Goal: Communication & Community: Connect with others

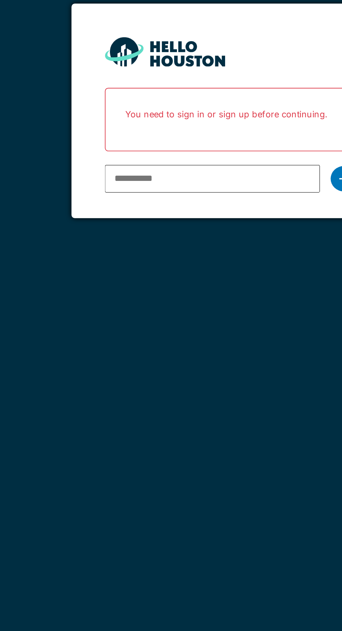
click at [123, 142] on input "email" at bounding box center [161, 141] width 112 height 15
type input "**********"
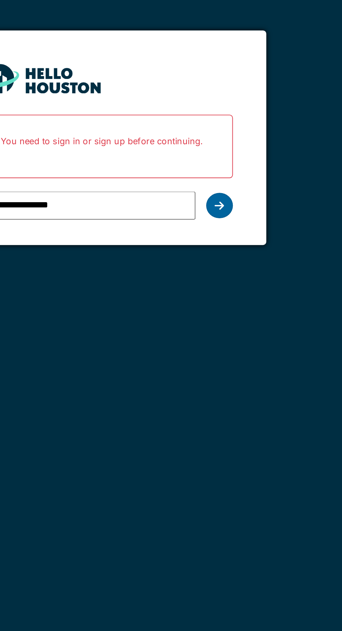
click at [232, 143] on div at bounding box center [230, 141] width 14 height 13
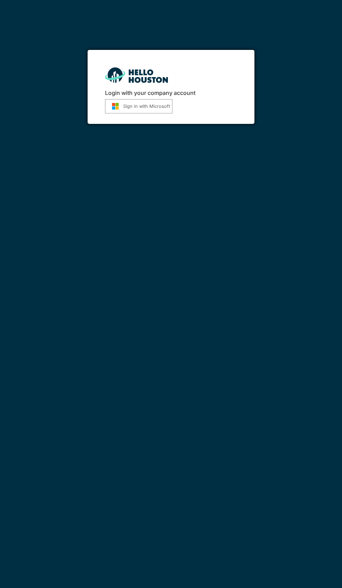
click at [151, 106] on button "Sign in with Microsoft" at bounding box center [138, 106] width 67 height 14
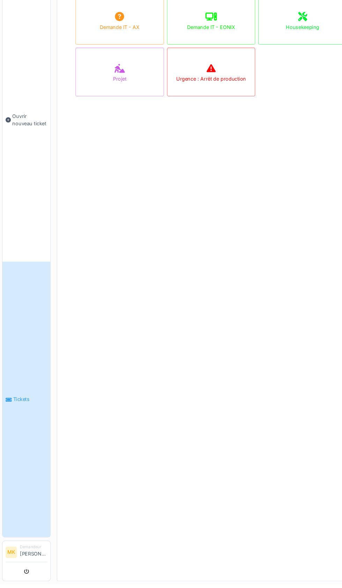
click at [25, 423] on link "Tickets" at bounding box center [25, 418] width 44 height 253
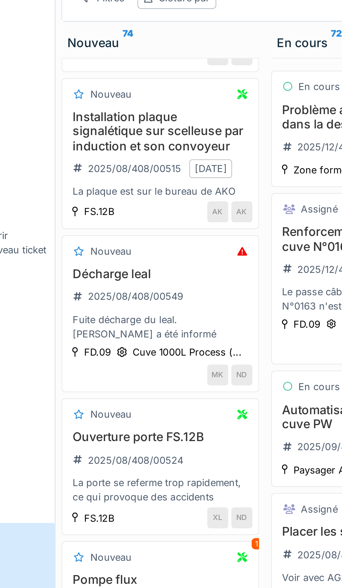
scroll to position [425, 0]
click at [88, 183] on div "2025/08/408/00549" at bounding box center [84, 186] width 44 height 7
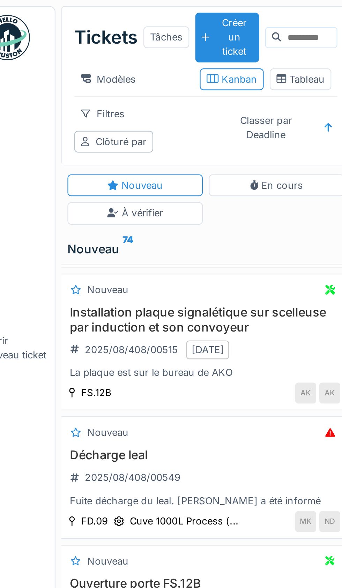
scroll to position [393, 1]
click at [77, 208] on h3 "Décharge leal" at bounding box center [116, 211] width 128 height 7
click at [82, 219] on div "2025/08/408/00549" at bounding box center [83, 222] width 44 height 7
click at [63, 196] on div "Numéro de ticket" at bounding box center [80, 196] width 42 height 9
click at [101, 219] on div "2025/08/408/00549" at bounding box center [83, 222] width 44 height 7
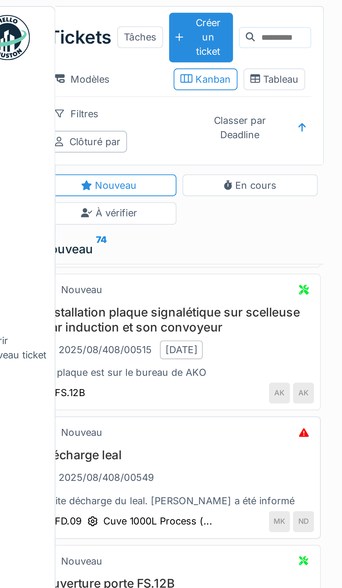
scroll to position [0, 29]
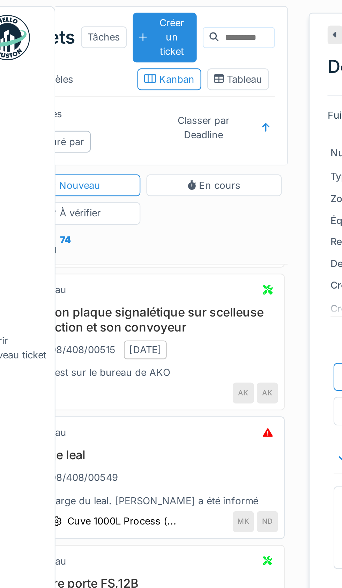
click at [150, 197] on div at bounding box center [145, 201] width 9 height 9
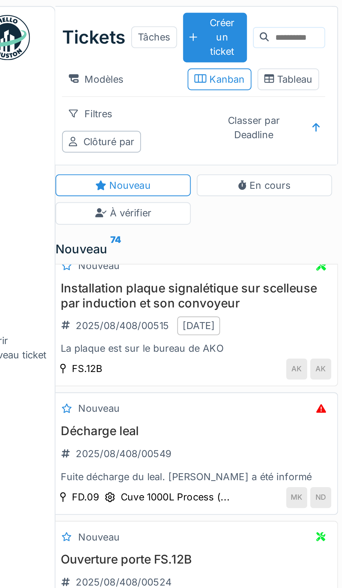
scroll to position [0, 6]
click at [79, 218] on div "Fuite décharge du leal. Renaud a été informé" at bounding box center [111, 221] width 128 height 7
click at [74, 197] on h3 "Décharge leal" at bounding box center [111, 200] width 128 height 7
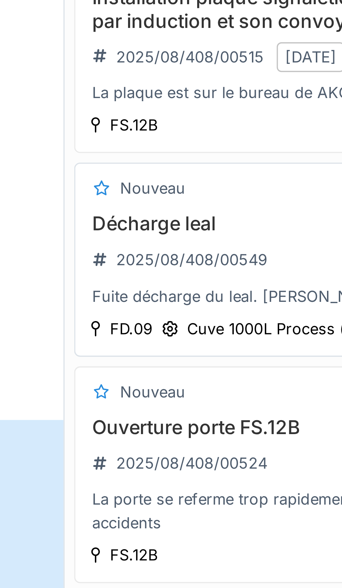
scroll to position [1, 0]
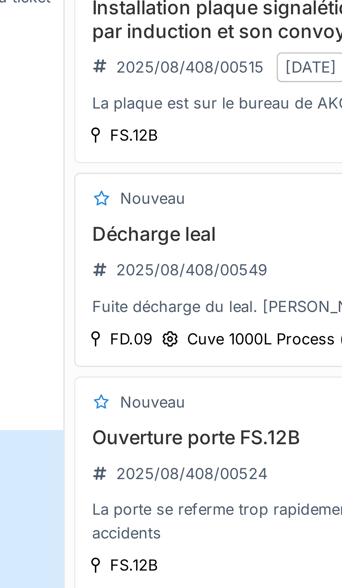
click at [80, 231] on h3 "Décharge leal" at bounding box center [117, 234] width 128 height 7
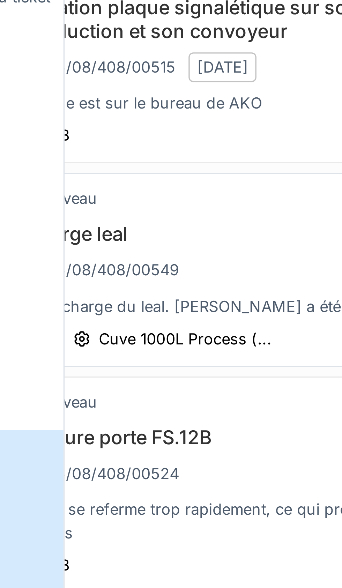
scroll to position [0, 22]
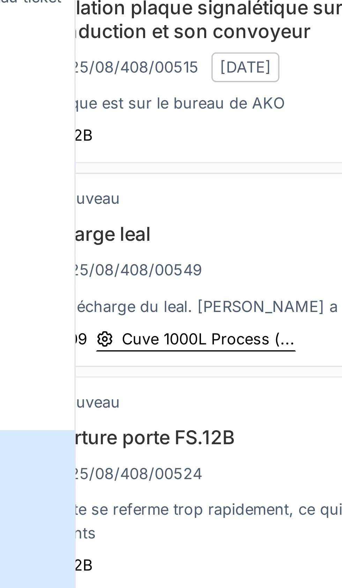
click at [56, 263] on icon at bounding box center [56, 265] width 4 height 5
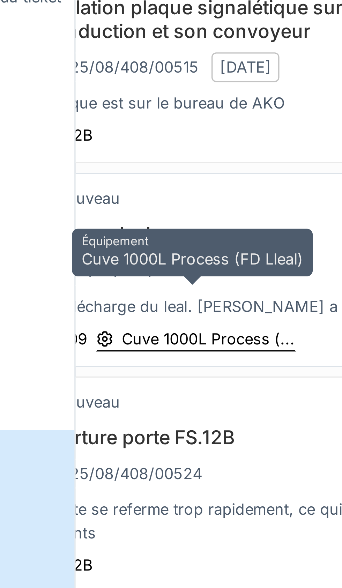
click at [90, 262] on div "Cuve 1000L Process (..." at bounding box center [86, 265] width 51 height 7
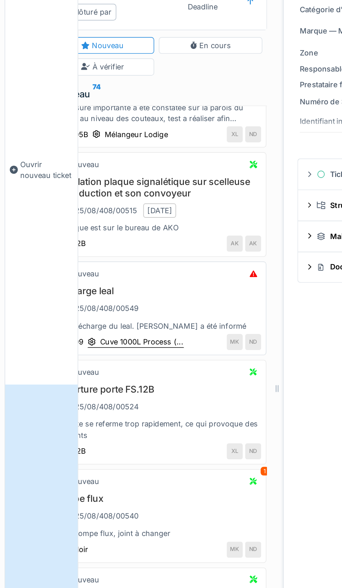
scroll to position [1, 0]
click at [88, 253] on div "Fuite décharge du leal. Renaud a été informé" at bounding box center [95, 256] width 128 height 7
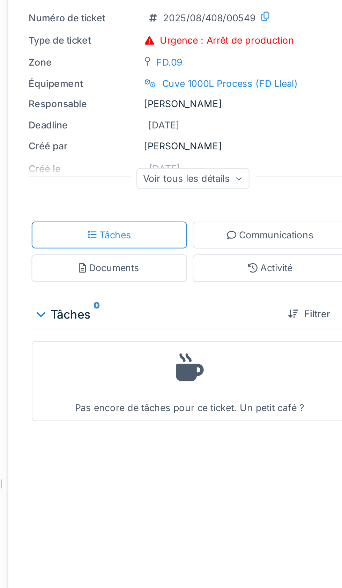
scroll to position [1, 0]
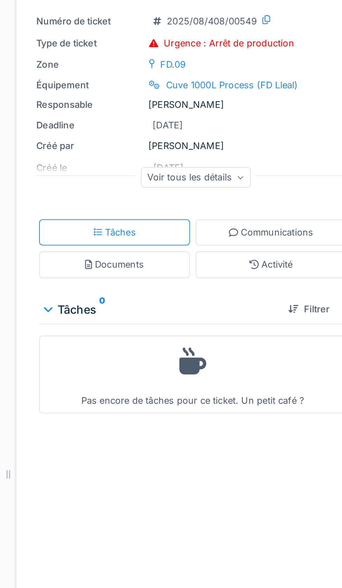
click at [275, 148] on icon at bounding box center [275, 147] width 3 height 3
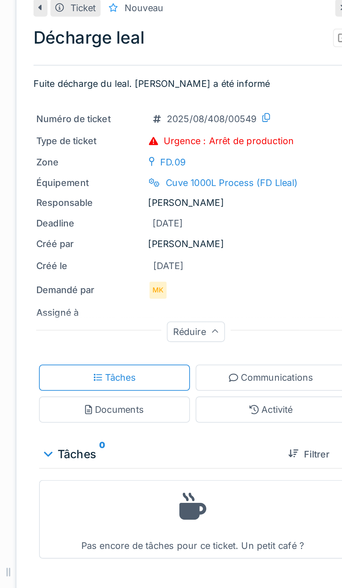
scroll to position [0, 0]
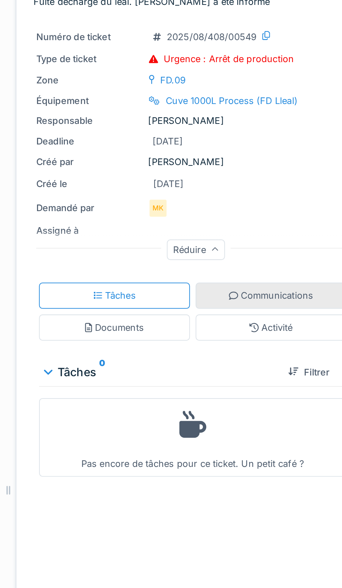
click at [283, 200] on div "Communications" at bounding box center [291, 198] width 42 height 7
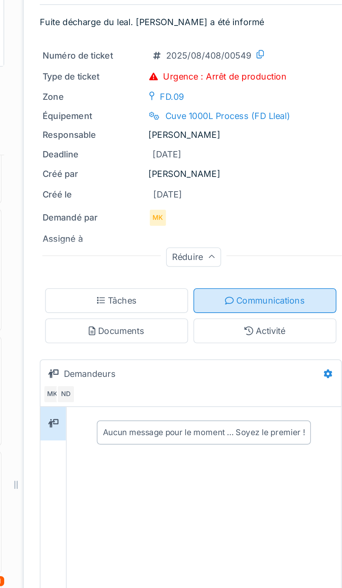
scroll to position [372, 1]
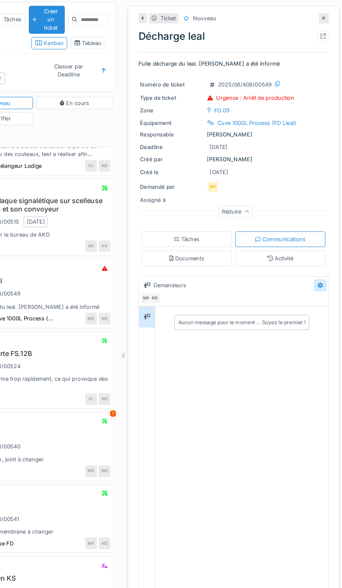
click at [324, 235] on icon at bounding box center [323, 236] width 5 height 5
click at [314, 259] on div "Aucun message pour le moment … Soyez le premier !" at bounding box center [259, 267] width 140 height 18
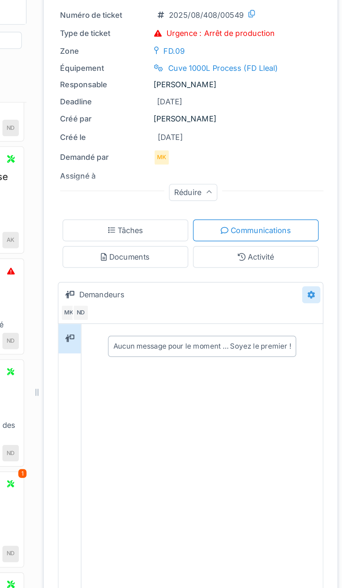
click at [324, 235] on icon at bounding box center [323, 236] width 5 height 5
click at [317, 251] on div "Modifier" at bounding box center [312, 251] width 29 height 10
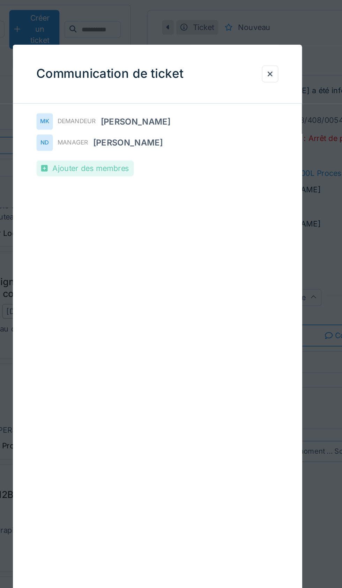
click at [142, 103] on div "Ajouter des membres" at bounding box center [128, 99] width 58 height 9
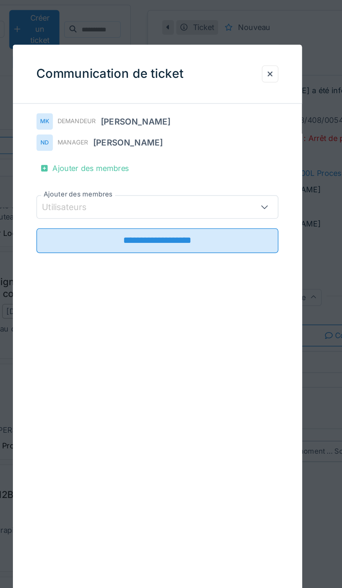
click at [132, 126] on div "Utilisateurs" at bounding box center [121, 123] width 36 height 8
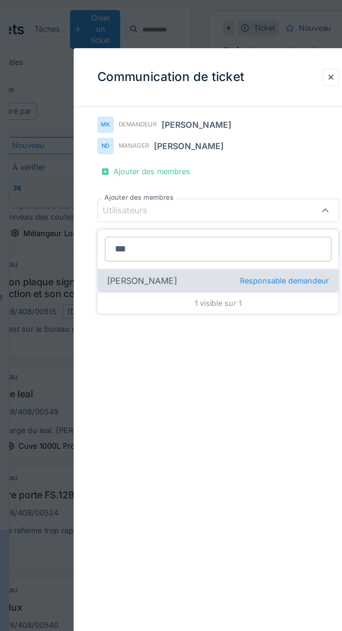
type input "***"
click at [206, 170] on div "Nabil Zitouni Responsable demandeur" at bounding box center [171, 166] width 142 height 14
type input "****"
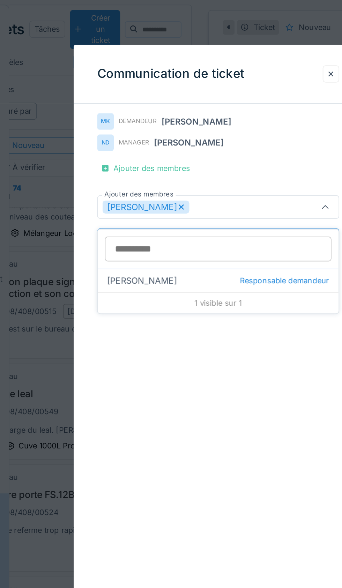
click at [176, 181] on div "1 visible sur 1" at bounding box center [171, 179] width 142 height 13
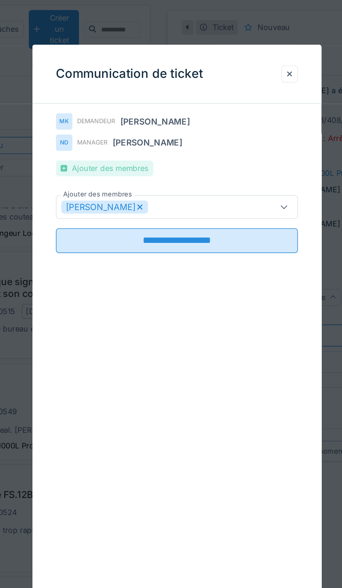
click at [147, 104] on div "Ajouter des membres" at bounding box center [128, 99] width 58 height 9
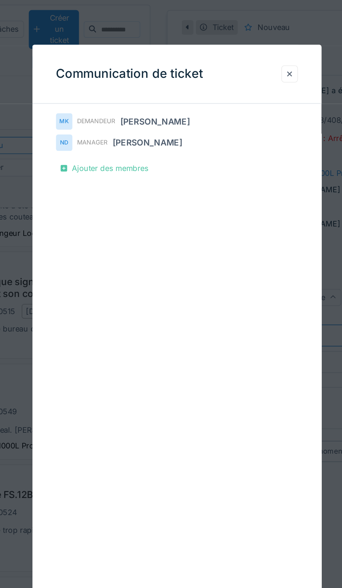
click at [242, 49] on div at bounding box center [238, 44] width 10 height 10
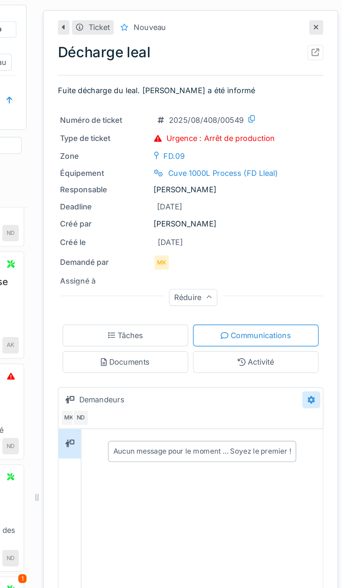
click at [324, 235] on icon at bounding box center [323, 236] width 5 height 5
click at [317, 251] on div "Modifier" at bounding box center [312, 251] width 29 height 10
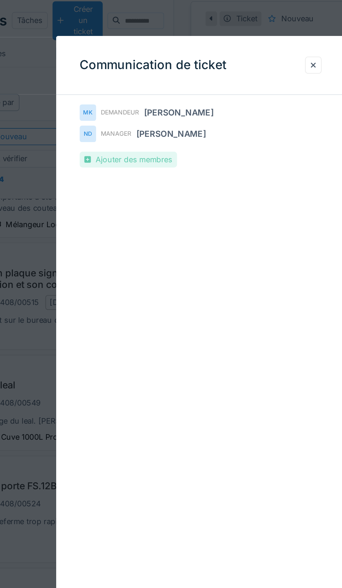
click at [145, 104] on div "Ajouter des membres" at bounding box center [128, 99] width 58 height 9
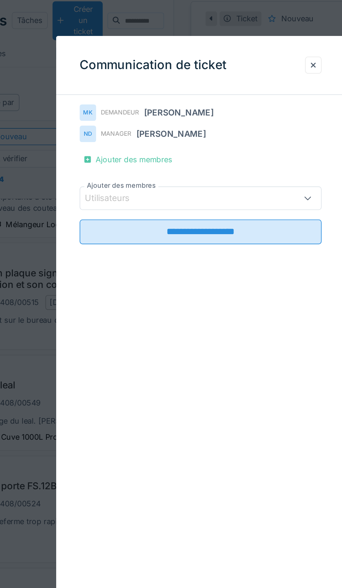
click at [135, 126] on div "Utilisateurs" at bounding box center [121, 123] width 36 height 8
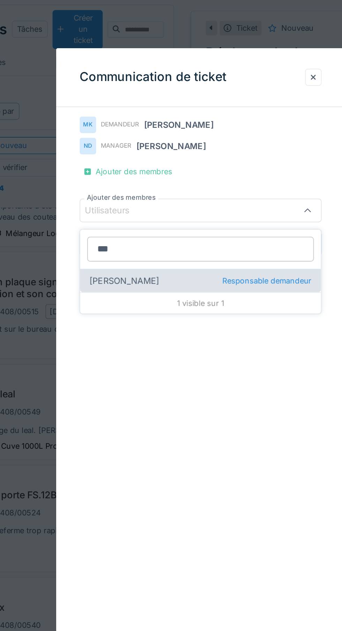
type input "***"
click at [209, 165] on span "Responsable demandeur" at bounding box center [210, 166] width 53 height 7
type input "****"
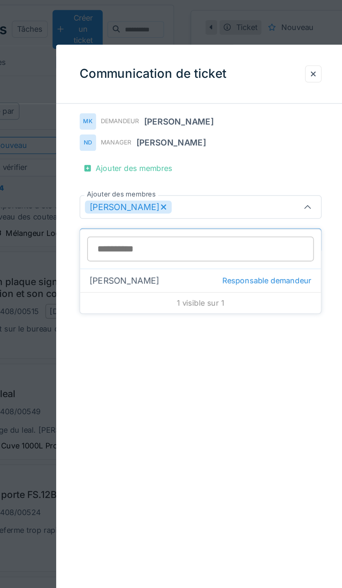
click at [172, 182] on div "1 visible sur 1" at bounding box center [171, 179] width 142 height 13
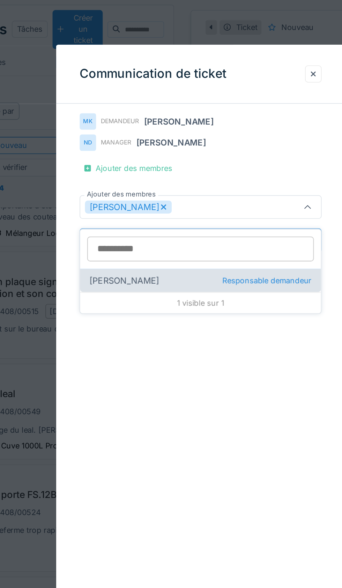
click at [215, 169] on div "Nabil Zitouni Responsable demandeur" at bounding box center [171, 166] width 142 height 14
click at [133, 165] on div "Nabil Zitouni Responsable demandeur" at bounding box center [171, 166] width 142 height 14
type input "****"
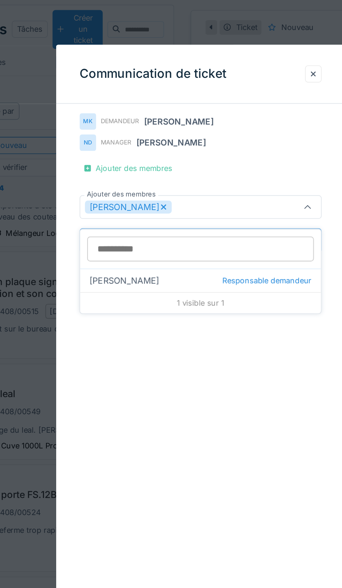
click at [237, 125] on icon at bounding box center [234, 122] width 5 height 5
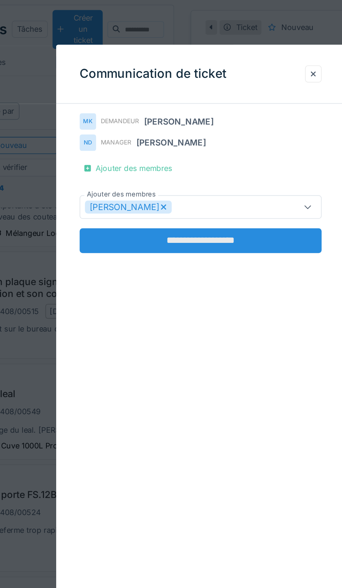
click at [182, 149] on input "**********" at bounding box center [170, 142] width 143 height 15
